Goal: Navigation & Orientation: Find specific page/section

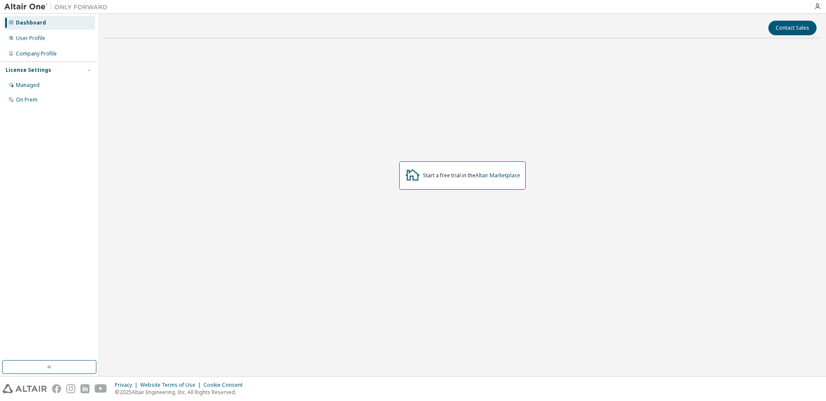
click at [453, 173] on div "Start a free trial in the Altair Marketplace" at bounding box center [471, 175] width 97 height 7
click at [43, 37] on div "User Profile" at bounding box center [30, 38] width 29 height 7
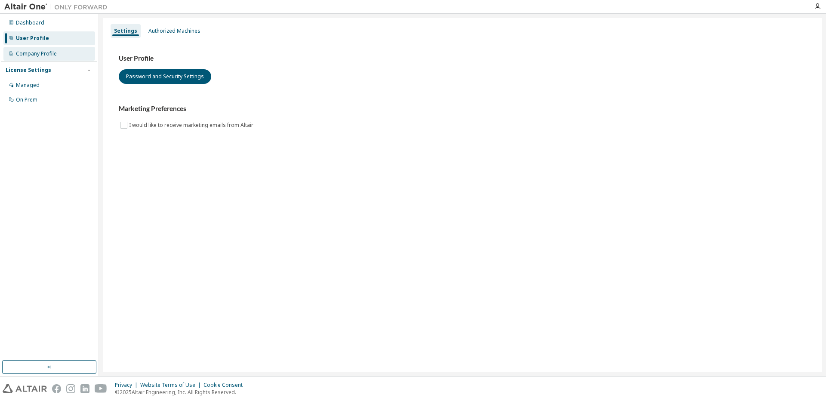
click at [56, 48] on div "Company Profile" at bounding box center [49, 54] width 92 height 14
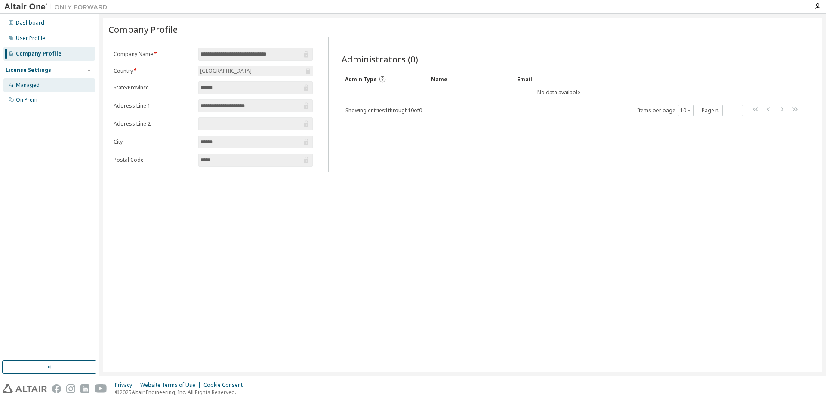
click at [53, 87] on div "Managed" at bounding box center [49, 85] width 92 height 14
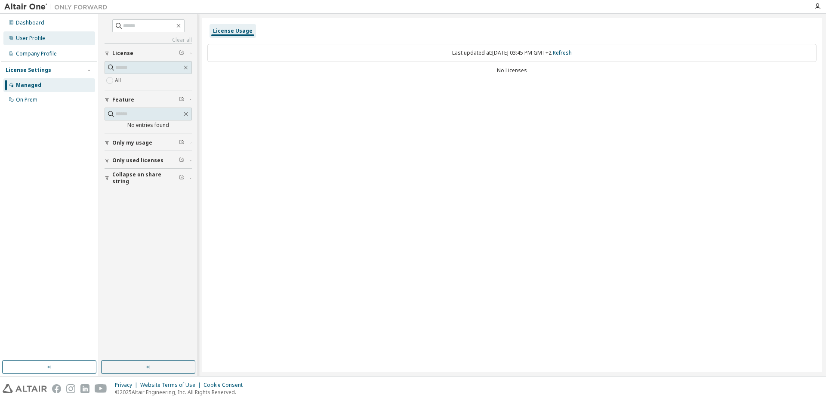
click at [34, 33] on div "User Profile" at bounding box center [49, 38] width 92 height 14
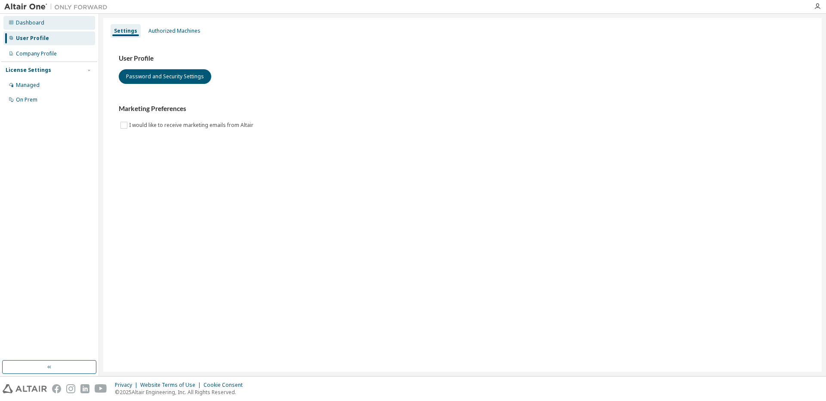
click at [40, 21] on div "Dashboard" at bounding box center [30, 22] width 28 height 7
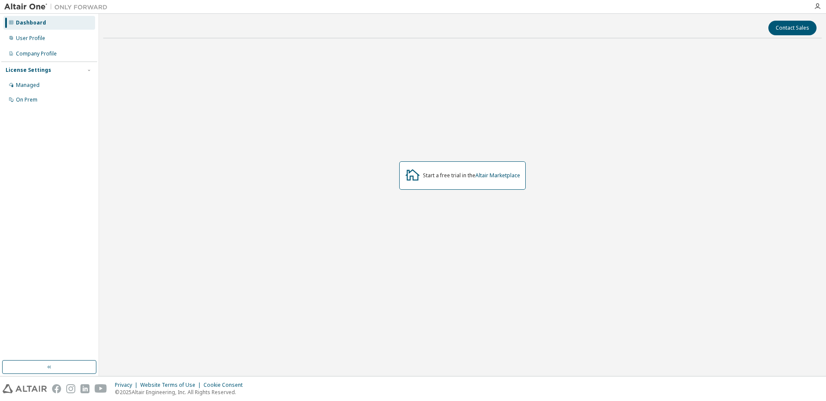
click at [27, 6] on img at bounding box center [57, 7] width 107 height 9
